Goal: Transaction & Acquisition: Purchase product/service

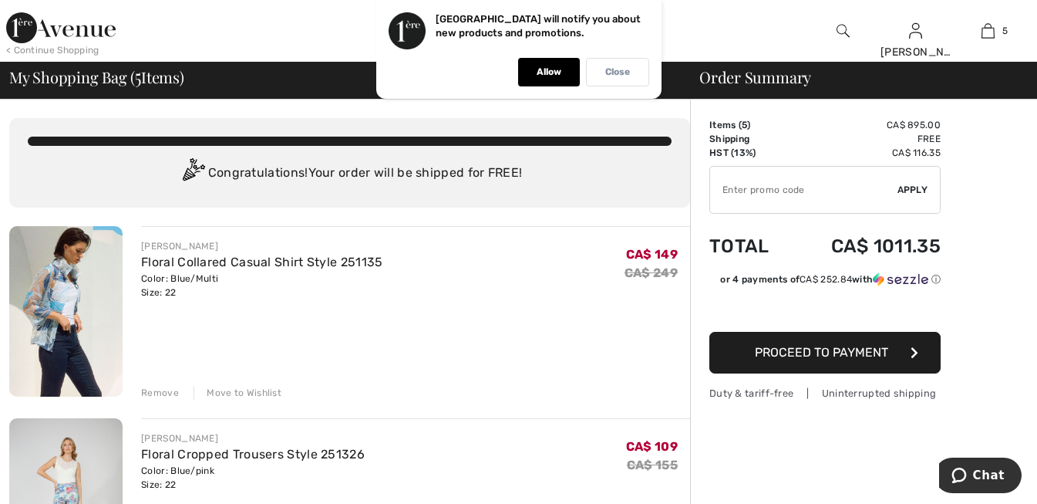
click at [618, 70] on p "Close" at bounding box center [617, 72] width 25 height 12
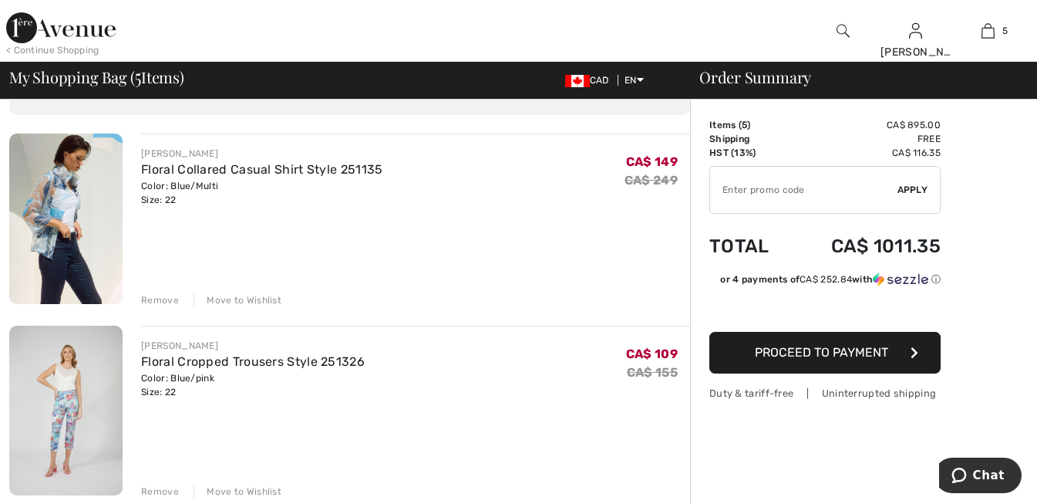
scroll to position [77, 0]
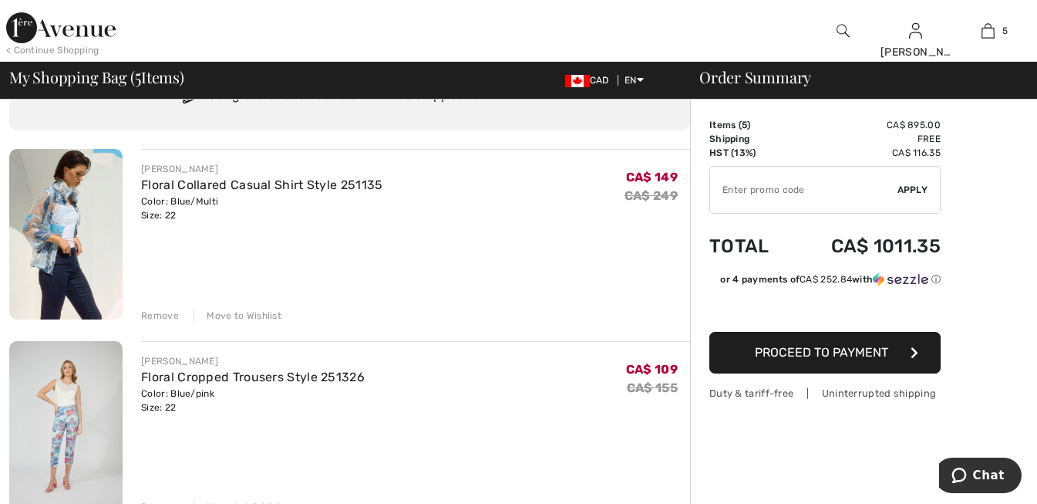
click at [157, 315] on div "Remove" at bounding box center [160, 315] width 38 height 14
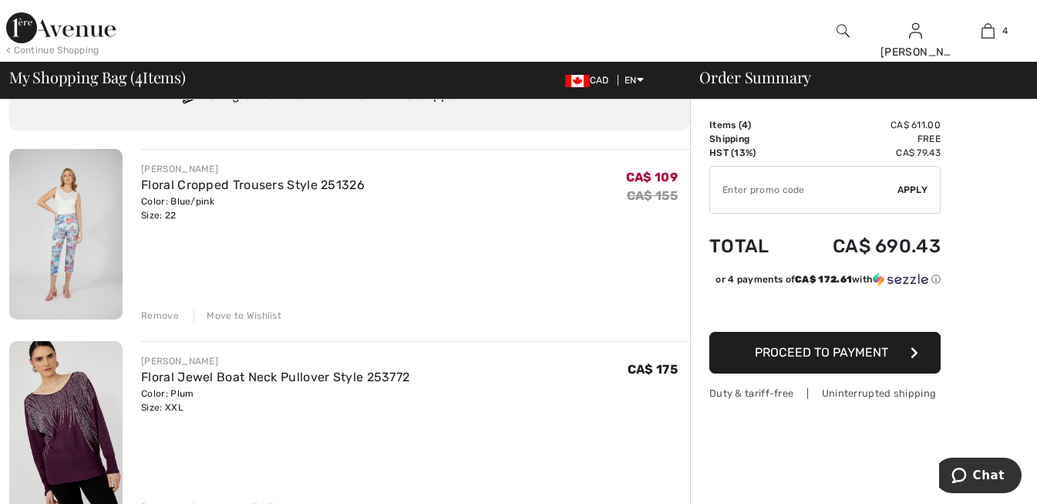
click at [160, 314] on div "Remove" at bounding box center [160, 315] width 38 height 14
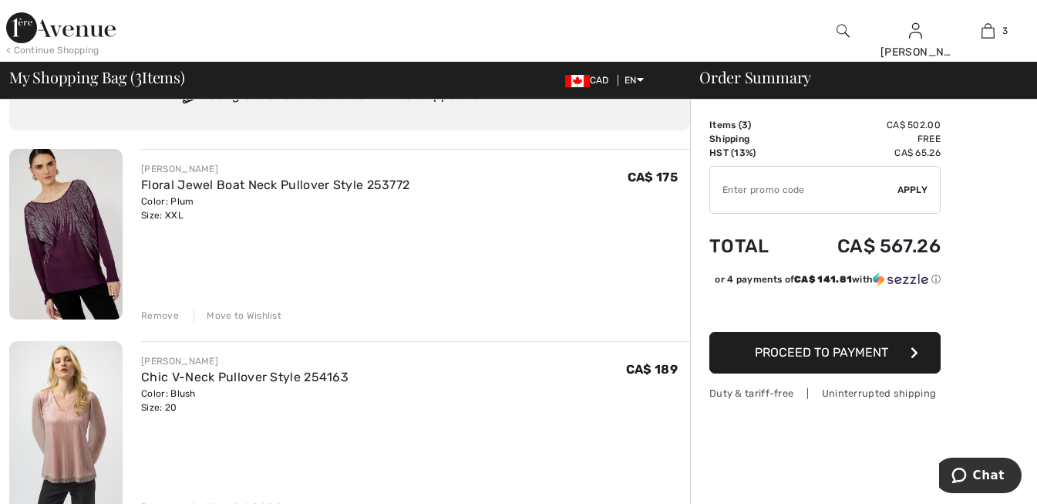
click at [163, 310] on div "Remove" at bounding box center [160, 315] width 38 height 14
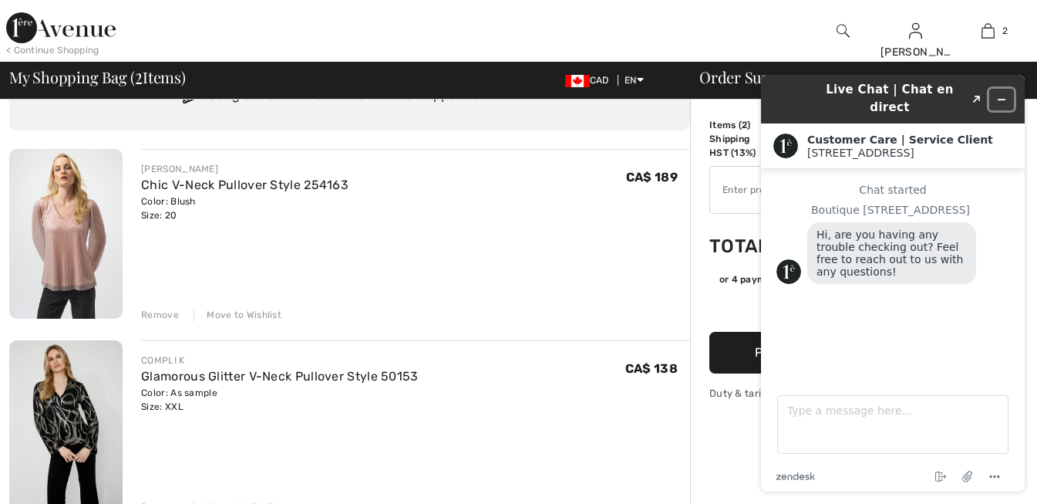
click at [1000, 89] on button "Minimize widget" at bounding box center [1001, 100] width 25 height 22
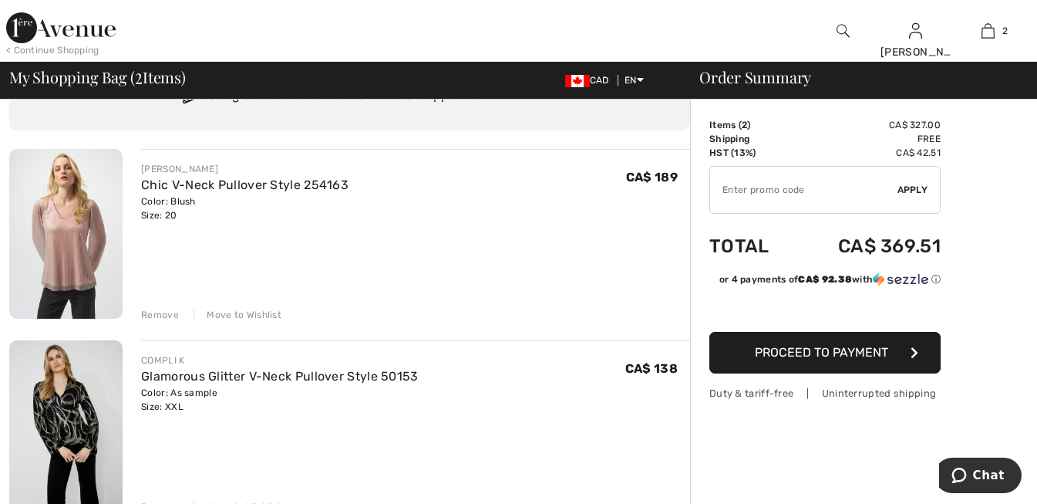
click at [735, 190] on input "TEXT" at bounding box center [803, 190] width 187 height 46
type input "EXTRE20"
click at [910, 184] on span "Apply" at bounding box center [913, 190] width 31 height 14
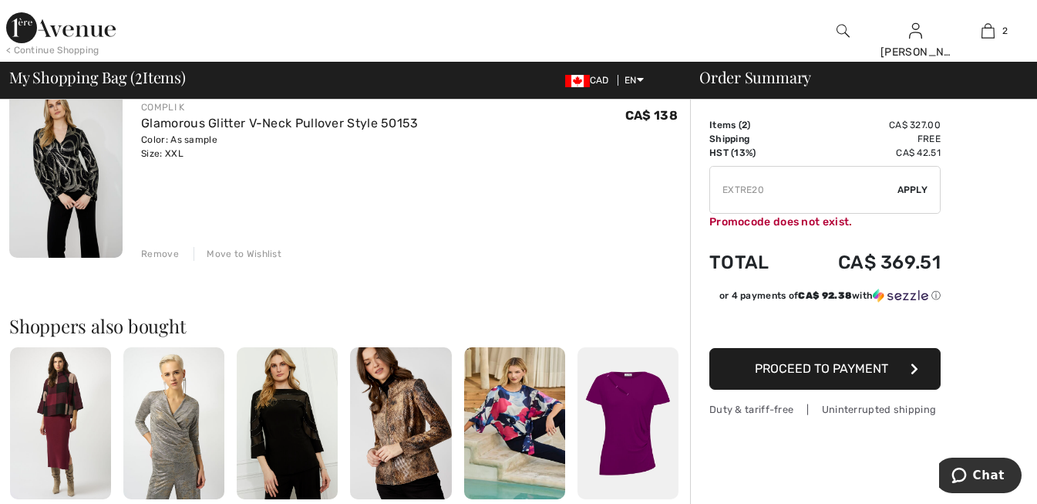
scroll to position [0, 0]
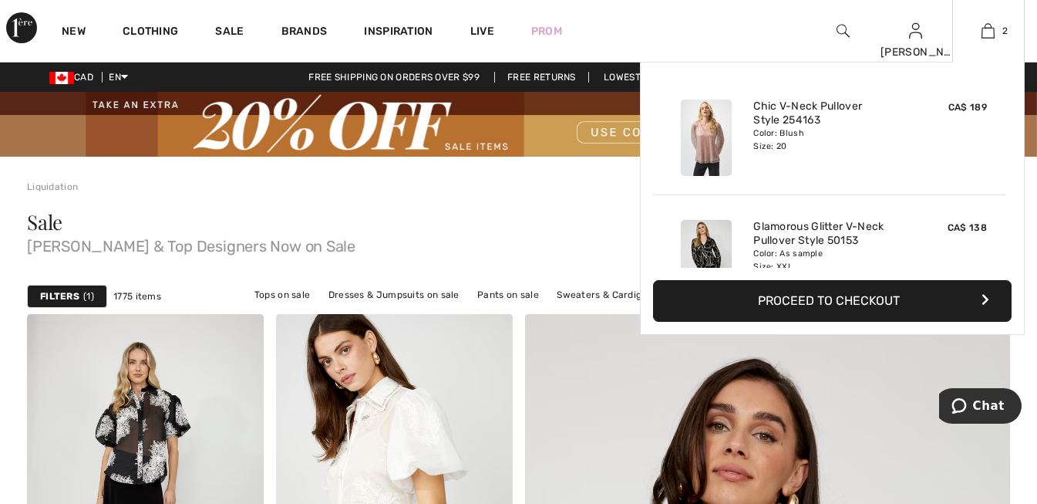
scroll to position [48, 0]
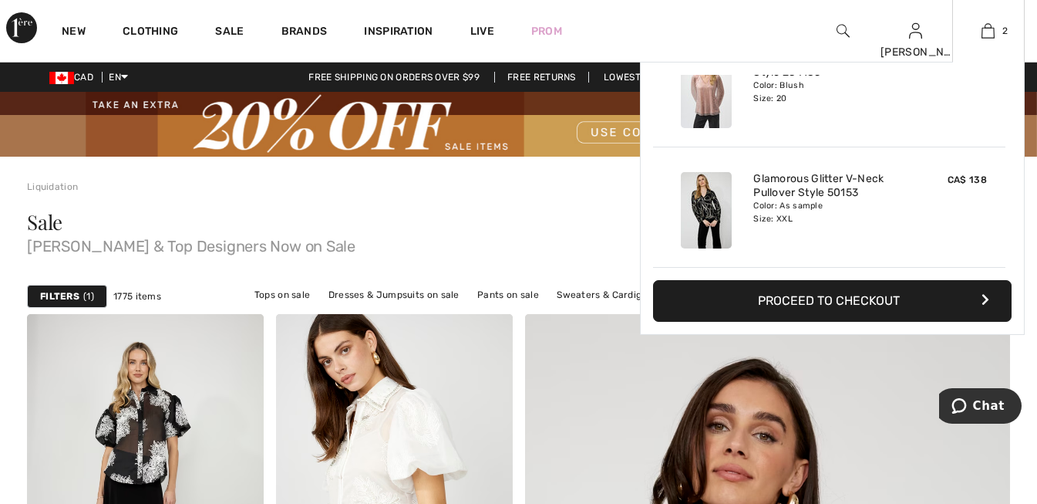
click at [851, 301] on button "Proceed to Checkout" at bounding box center [832, 301] width 359 height 42
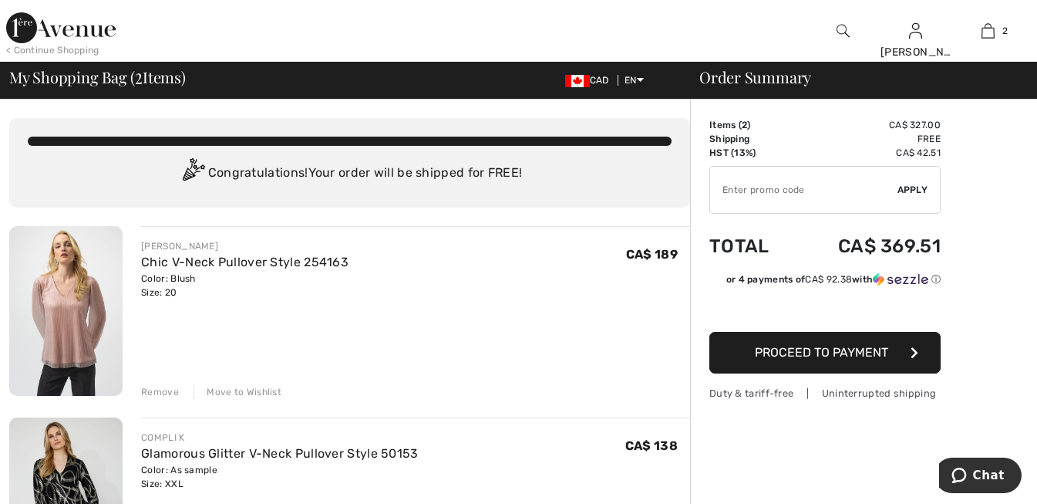
scroll to position [77, 0]
